Goal: Information Seeking & Learning: Learn about a topic

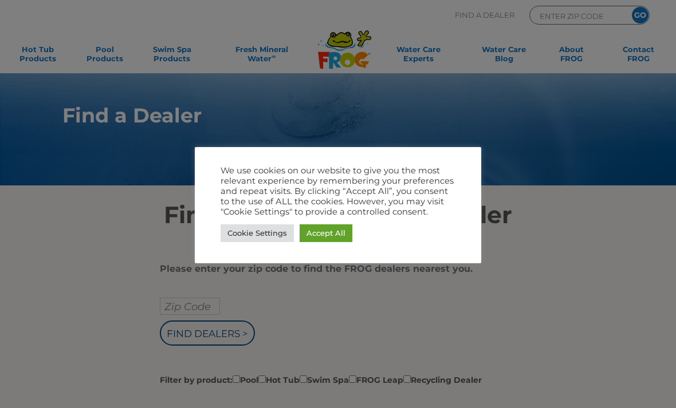
click at [258, 230] on link "Cookie Settings" at bounding box center [257, 234] width 73 height 18
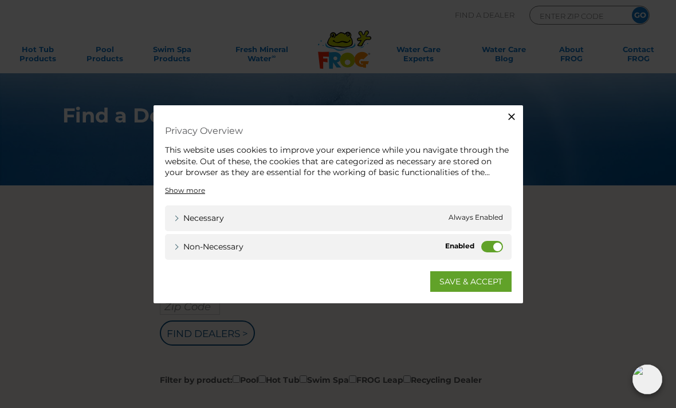
click at [495, 247] on label "Non-necessary" at bounding box center [492, 246] width 22 height 11
click at [0, 0] on input "Non-necessary" at bounding box center [0, 0] width 0 height 0
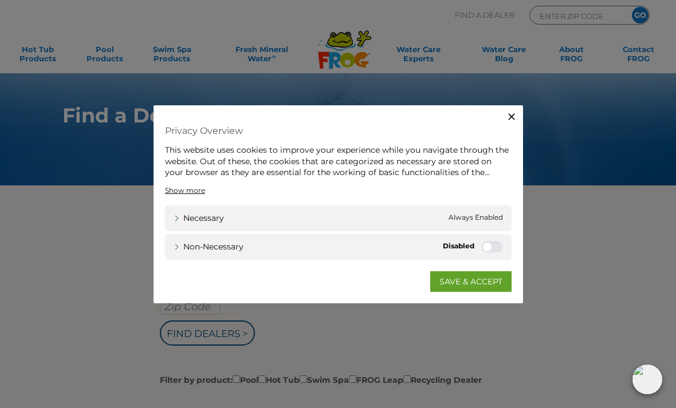
click at [514, 121] on icon "button" at bounding box center [511, 116] width 11 height 11
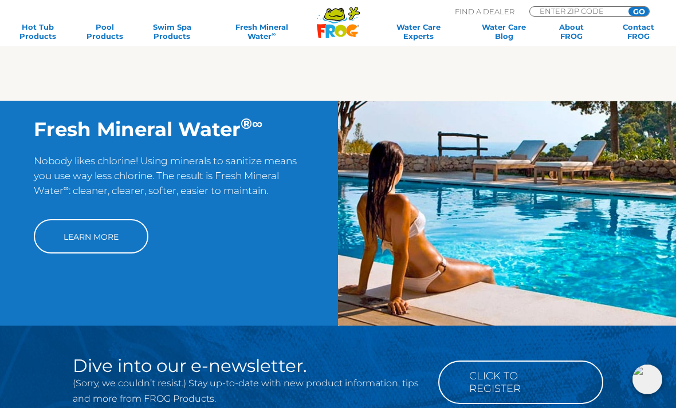
scroll to position [769, 0]
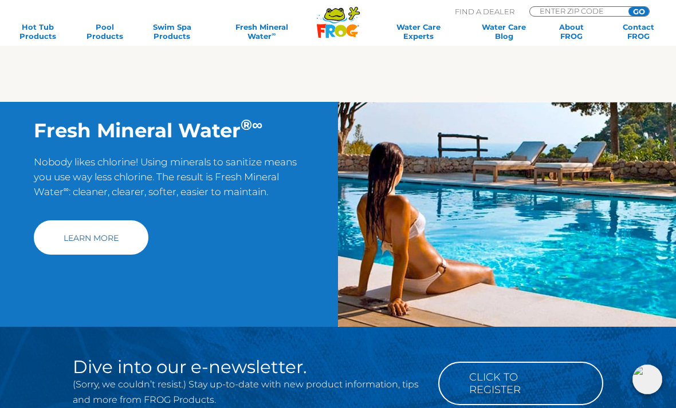
click at [87, 255] on link "Learn More" at bounding box center [91, 238] width 115 height 34
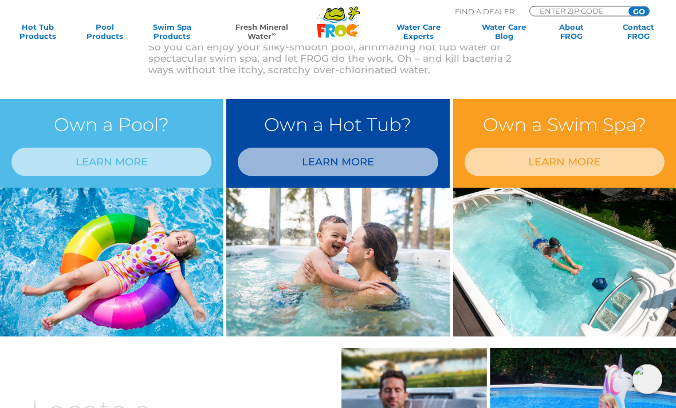
scroll to position [448, 0]
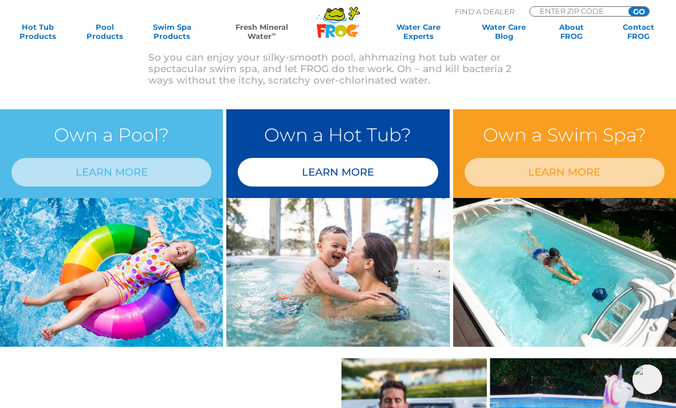
click at [360, 172] on link "LEARN MORE" at bounding box center [338, 172] width 200 height 29
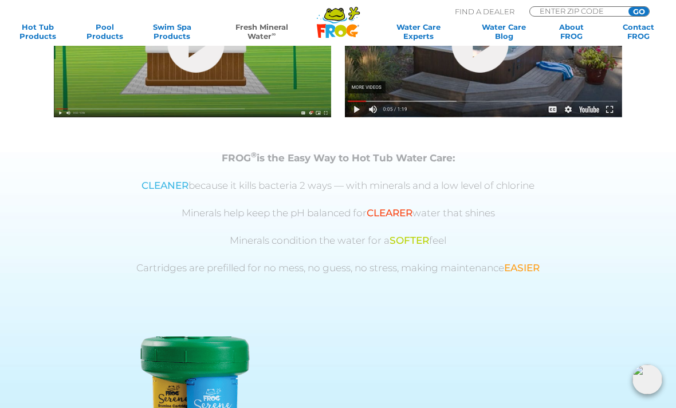
scroll to position [479, 0]
